Goal: Information Seeking & Learning: Learn about a topic

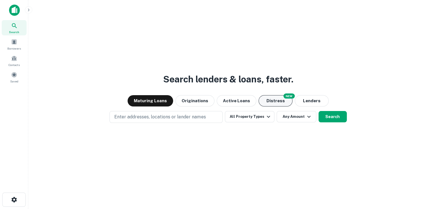
click at [274, 99] on button "Distress" at bounding box center [276, 100] width 34 height 11
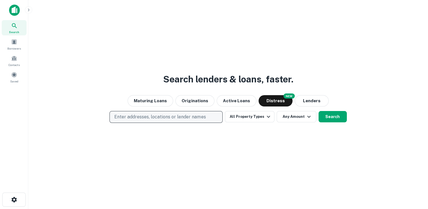
click at [173, 117] on p "Enter addresses, locations or lender names" at bounding box center [159, 116] width 91 height 7
type input "**********"
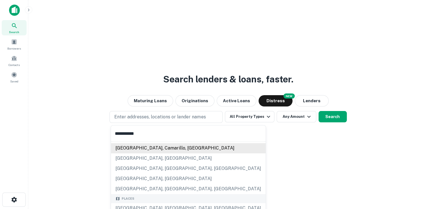
scroll to position [18, 0]
click at [157, 166] on div "los angeles, moorpark, ca" at bounding box center [188, 168] width 155 height 10
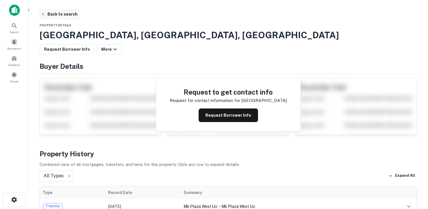
click at [61, 13] on button "Back to search" at bounding box center [58, 14] width 41 height 10
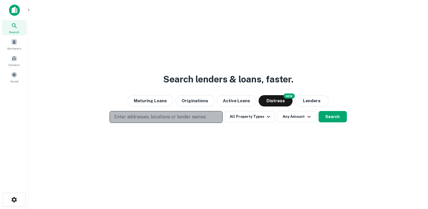
click at [144, 115] on p "Enter addresses, locations or lender names" at bounding box center [159, 116] width 91 height 7
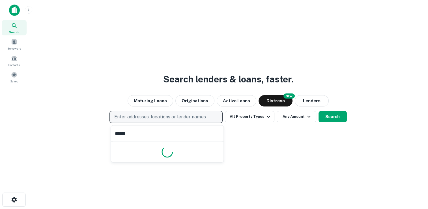
type input "*******"
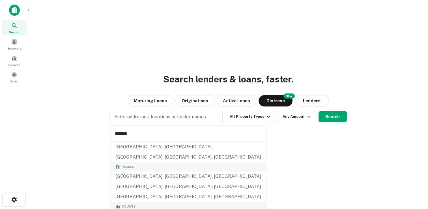
scroll to position [58, 0]
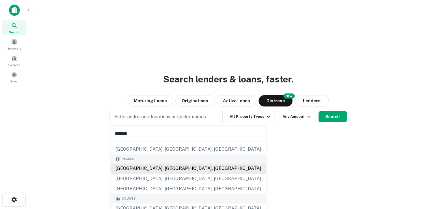
click at [159, 169] on div "Los Angeles, CA, USA" at bounding box center [188, 168] width 155 height 10
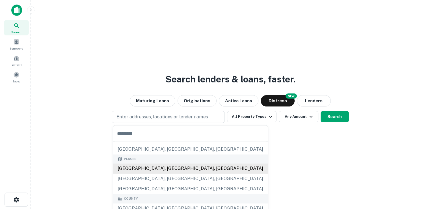
scroll to position [0, 0]
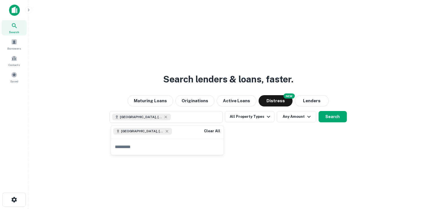
click at [278, 141] on div "Search lenders & loans, faster. Maturing Loans Originations Active Loans NEW Di…" at bounding box center [228, 118] width 391 height 209
click at [327, 116] on button "Search" at bounding box center [333, 116] width 28 height 11
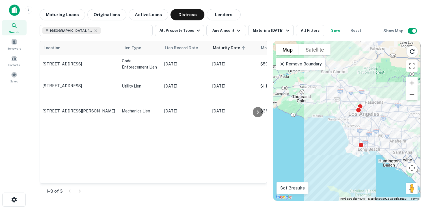
click at [306, 64] on p "Remove Boundary" at bounding box center [301, 64] width 42 height 7
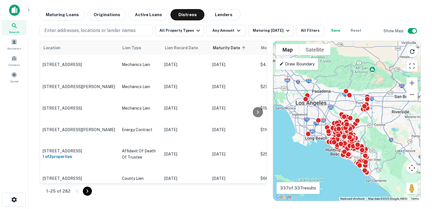
drag, startPoint x: 354, startPoint y: 103, endPoint x: 299, endPoint y: 91, distance: 56.0
click at [299, 91] on div "To activate drag with keyboard, press Alt + Enter. Once in keyboard drag state,…" at bounding box center [346, 121] width 147 height 160
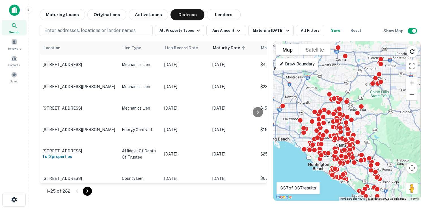
drag, startPoint x: 338, startPoint y: 114, endPoint x: 307, endPoint y: 96, distance: 36.3
click at [307, 96] on div "To activate drag with keyboard, press Alt + Enter. Once in keyboard drag state,…" at bounding box center [346, 121] width 147 height 160
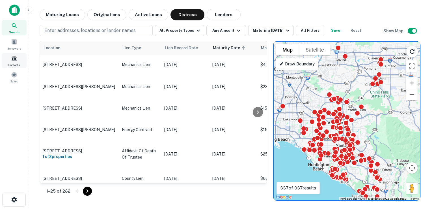
click at [16, 59] on span at bounding box center [14, 58] width 6 height 6
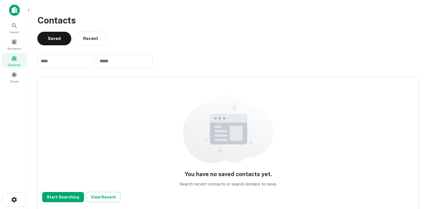
click at [80, 61] on input "text" at bounding box center [65, 60] width 57 height 13
click at [29, 10] on icon "button" at bounding box center [28, 9] width 1 height 3
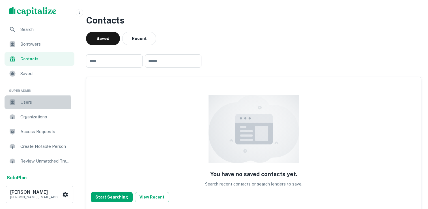
click at [20, 104] on div "Users" at bounding box center [40, 102] width 70 height 14
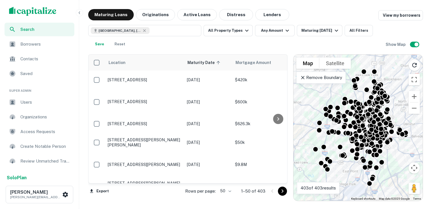
click at [265, 16] on button "Lenders" at bounding box center [273, 14] width 34 height 11
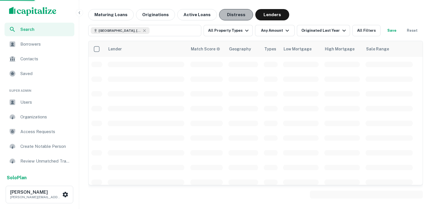
click at [234, 16] on button "Distress" at bounding box center [236, 14] width 34 height 11
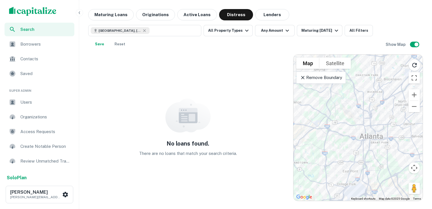
click at [320, 79] on p "Remove Boundary" at bounding box center [321, 77] width 42 height 7
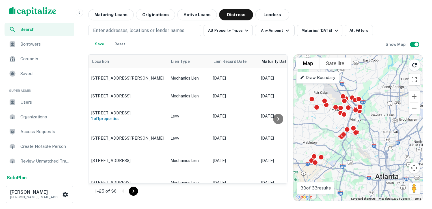
drag, startPoint x: 353, startPoint y: 112, endPoint x: 369, endPoint y: 153, distance: 44.7
click at [369, 153] on div "To activate drag with keyboard, press Alt + Enter. Once in keyboard drag state,…" at bounding box center [358, 128] width 129 height 146
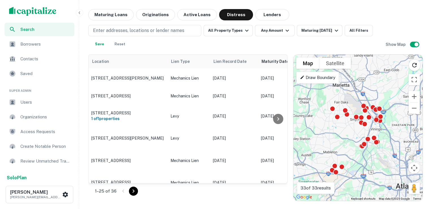
drag, startPoint x: 368, startPoint y: 152, endPoint x: 389, endPoint y: 163, distance: 23.7
click at [389, 163] on div "To activate drag with keyboard, press Alt + Enter. Once in keyboard drag state,…" at bounding box center [358, 128] width 129 height 146
click at [415, 96] on button "Zoom in" at bounding box center [414, 96] width 11 height 11
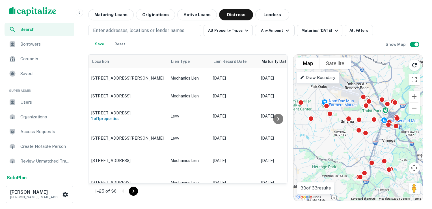
drag, startPoint x: 399, startPoint y: 145, endPoint x: 392, endPoint y: 154, distance: 11.9
click at [392, 154] on div "To activate drag with keyboard, press Alt + Enter. Once in keyboard drag state,…" at bounding box center [358, 128] width 129 height 146
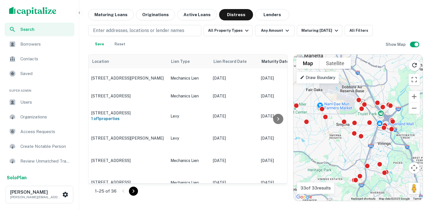
drag, startPoint x: 404, startPoint y: 142, endPoint x: 398, endPoint y: 145, distance: 6.4
click at [398, 145] on div "To activate drag with keyboard, press Alt + Enter. Once in keyboard drag state,…" at bounding box center [358, 128] width 129 height 146
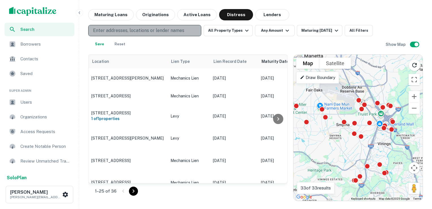
click at [179, 30] on p "Enter addresses, locations or lender names" at bounding box center [138, 30] width 91 height 7
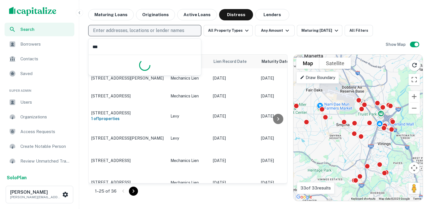
type input "****"
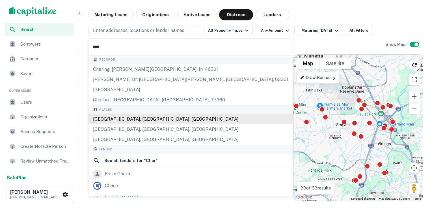
click at [134, 118] on div "[GEOGRAPHIC_DATA], [GEOGRAPHIC_DATA], [GEOGRAPHIC_DATA]" at bounding box center [191, 119] width 204 height 10
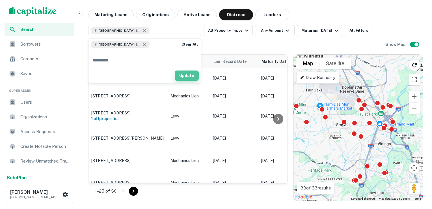
click at [190, 75] on button "Update" at bounding box center [187, 75] width 24 height 10
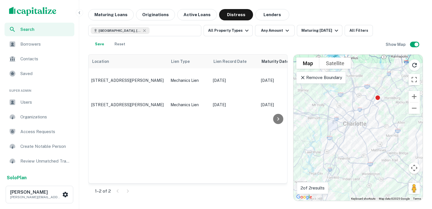
click at [319, 80] on p "Remove Boundary" at bounding box center [321, 77] width 42 height 7
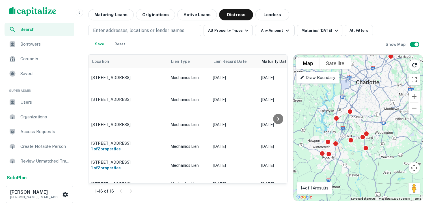
drag, startPoint x: 354, startPoint y: 133, endPoint x: 367, endPoint y: 90, distance: 44.7
click at [367, 90] on div "To activate drag with keyboard, press Alt + Enter. Once in keyboard drag state,…" at bounding box center [358, 128] width 129 height 146
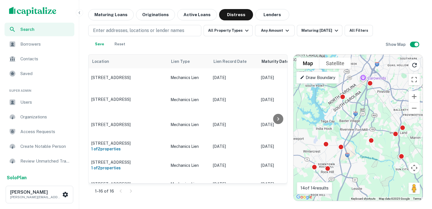
drag, startPoint x: 362, startPoint y: 109, endPoint x: 402, endPoint y: 57, distance: 65.9
click at [402, 57] on div "To activate drag with keyboard, press Alt + Enter. Once in keyboard drag state,…" at bounding box center [358, 128] width 129 height 146
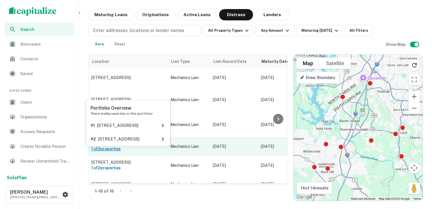
click at [163, 151] on h6 "1 of 2 properties" at bounding box center [128, 149] width 74 height 6
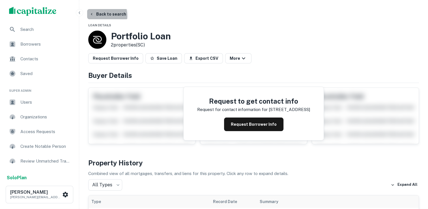
click at [97, 16] on button "Back to search" at bounding box center [107, 14] width 41 height 10
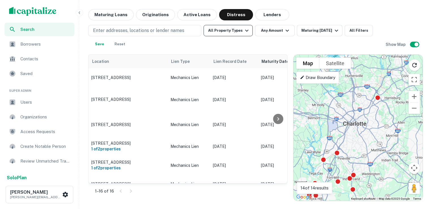
click at [237, 29] on button "All Property Types" at bounding box center [228, 30] width 49 height 11
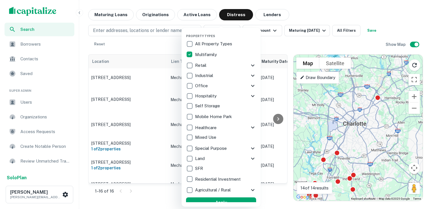
click at [201, 198] on button "Apply" at bounding box center [221, 202] width 70 height 10
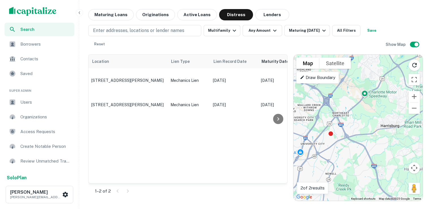
drag, startPoint x: 377, startPoint y: 104, endPoint x: 325, endPoint y: 196, distance: 105.6
click at [325, 196] on div "To activate drag with keyboard, press Alt + Enter. Once in keyboard drag state,…" at bounding box center [358, 128] width 129 height 146
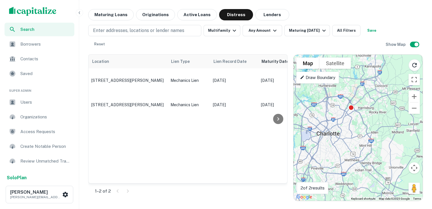
drag, startPoint x: 344, startPoint y: 161, endPoint x: 369, endPoint y: 90, distance: 75.5
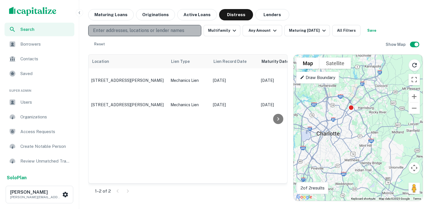
click at [173, 31] on p "Enter addresses, locations or lender names" at bounding box center [138, 30] width 91 height 7
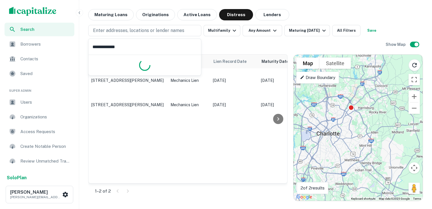
type input "**********"
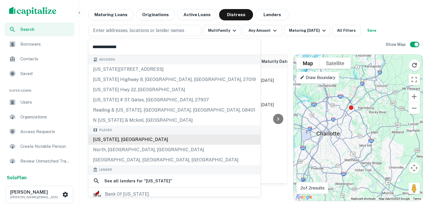
click at [127, 139] on div "[US_STATE], [GEOGRAPHIC_DATA]" at bounding box center [175, 139] width 172 height 10
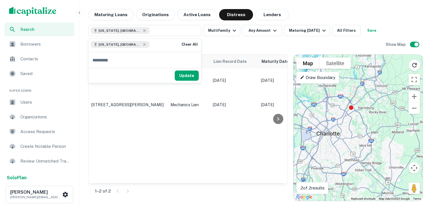
click at [185, 76] on button "Update" at bounding box center [187, 75] width 24 height 10
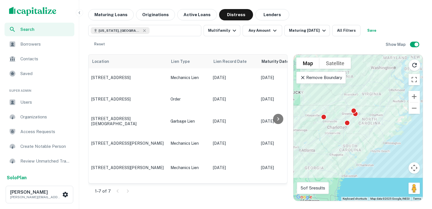
click at [317, 79] on p "Remove Boundary" at bounding box center [321, 77] width 42 height 7
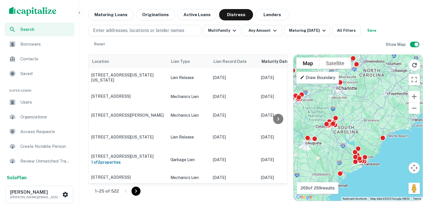
drag, startPoint x: 358, startPoint y: 149, endPoint x: 360, endPoint y: 117, distance: 32.0
click at [360, 117] on div "To activate drag with keyboard, press Alt + Enter. Once in keyboard drag state,…" at bounding box center [358, 128] width 129 height 146
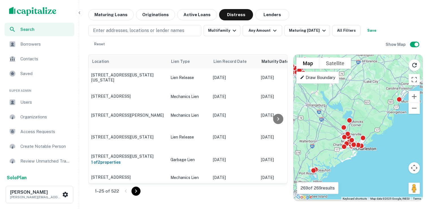
drag, startPoint x: 367, startPoint y: 153, endPoint x: 373, endPoint y: 126, distance: 28.3
click at [373, 126] on div "To activate drag with keyboard, press Alt + Enter. Once in keyboard drag state,…" at bounding box center [358, 128] width 129 height 146
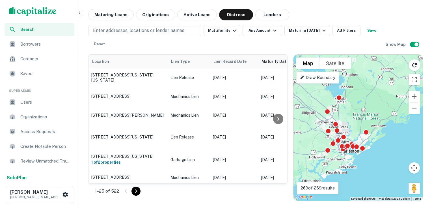
drag, startPoint x: 366, startPoint y: 129, endPoint x: 378, endPoint y: 110, distance: 22.3
click at [378, 110] on div "To activate drag with keyboard, press Alt + Enter. Once in keyboard drag state,…" at bounding box center [358, 128] width 129 height 146
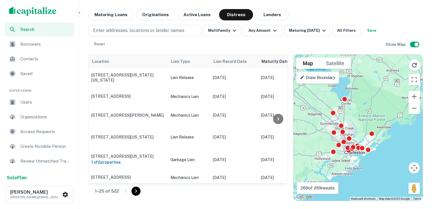
drag, startPoint x: 369, startPoint y: 112, endPoint x: 389, endPoint y: 113, distance: 19.9
click at [389, 113] on div "To activate drag with keyboard, press Alt + Enter. Once in keyboard drag state,…" at bounding box center [358, 128] width 129 height 146
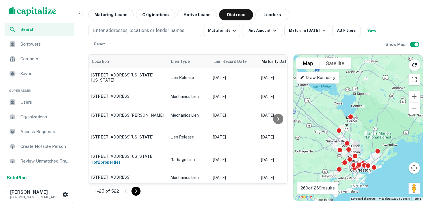
drag, startPoint x: 368, startPoint y: 120, endPoint x: 365, endPoint y: 143, distance: 22.7
click at [365, 143] on div "To activate drag with keyboard, press Alt + Enter. Once in keyboard drag state,…" at bounding box center [358, 128] width 129 height 146
